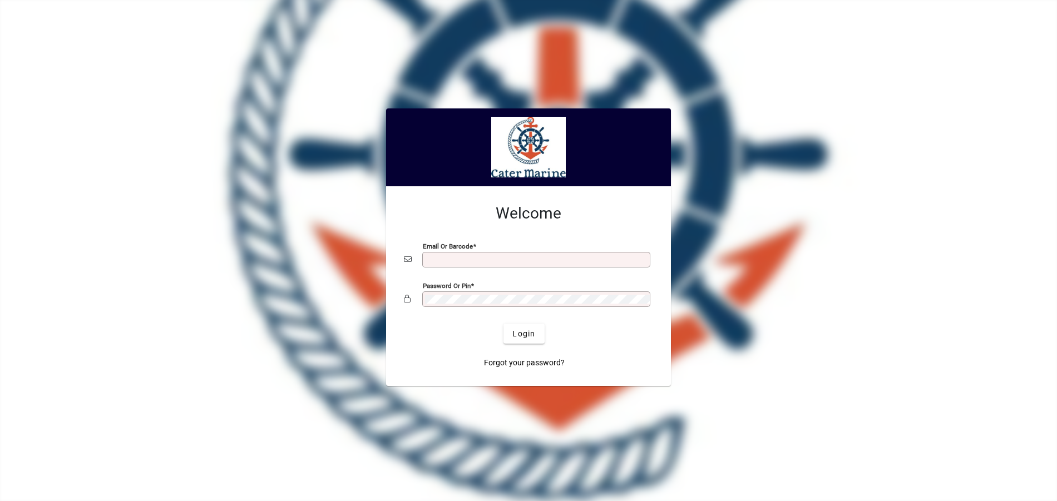
click at [446, 262] on input "Email or Barcode" at bounding box center [537, 259] width 225 height 9
type input "**********"
click at [527, 328] on span "Login" at bounding box center [523, 334] width 23 height 12
